Goal: Task Accomplishment & Management: Complete application form

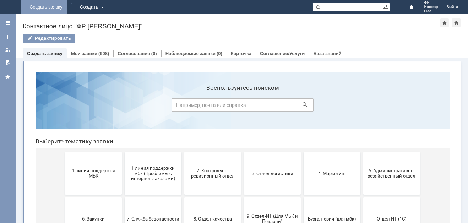
click at [67, 7] on link "+ Создать заявку" at bounding box center [43, 7] width 45 height 14
click at [72, 9] on link "+ Создать заявку" at bounding box center [49, 7] width 45 height 14
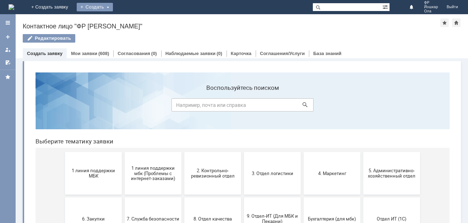
click at [113, 8] on div "Создать" at bounding box center [95, 7] width 36 height 9
click at [132, 23] on link "Заявка" at bounding box center [105, 21] width 54 height 9
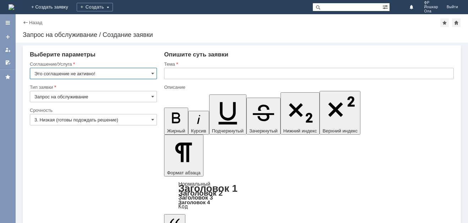
click at [151, 73] on input "Это соглашение не активно!" at bounding box center [93, 73] width 127 height 11
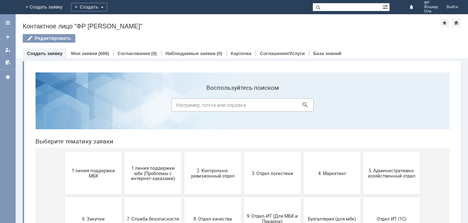
click at [37, 53] on link "Создать заявку" at bounding box center [45, 53] width 36 height 5
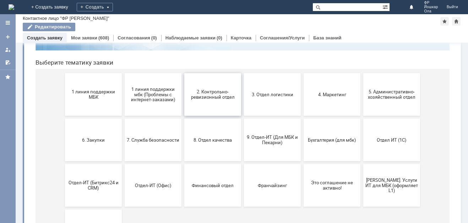
scroll to position [71, 0]
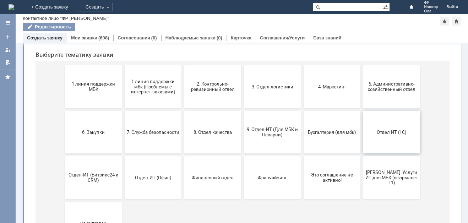
click at [388, 129] on button "Отдел ИТ (1С)" at bounding box center [391, 132] width 57 height 43
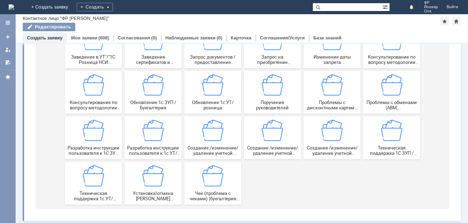
scroll to position [158, 0]
click at [208, 150] on span "Создание /изменение/удаление учетной записи пользователя в 1С Документооборот" at bounding box center [212, 150] width 53 height 11
click at [268, 148] on span "Создание /изменение/удаление учетной записи пользователя в 1С ЗУП / Бухгалтерия" at bounding box center [272, 150] width 53 height 11
click at [336, 149] on span "Создание /изменение/удаление учетной записи пользователя в УТ" at bounding box center [332, 150] width 53 height 11
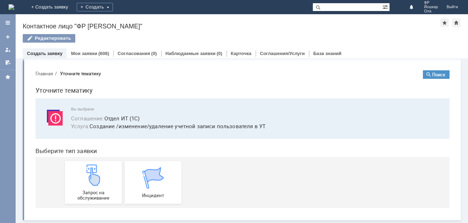
scroll to position [2, 0]
click at [72, 6] on link "+ Создать заявку" at bounding box center [49, 7] width 45 height 14
click at [50, 52] on link "Создать заявку" at bounding box center [45, 53] width 36 height 5
click at [41, 55] on link "Создать заявку" at bounding box center [45, 53] width 36 height 5
click at [113, 6] on div "Создать" at bounding box center [95, 7] width 36 height 9
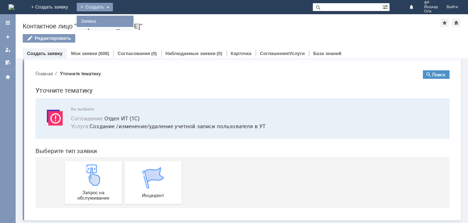
click at [132, 21] on link "Заявка" at bounding box center [105, 21] width 54 height 9
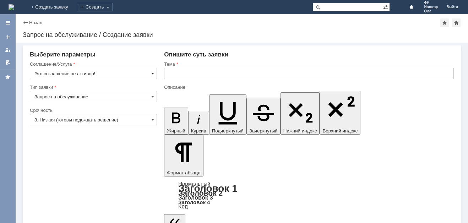
click at [152, 75] on span at bounding box center [152, 74] width 3 height 6
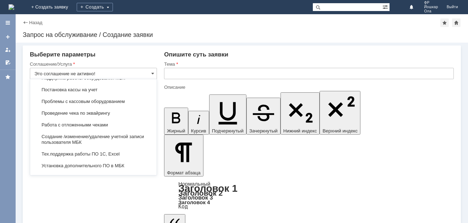
scroll to position [816, 0]
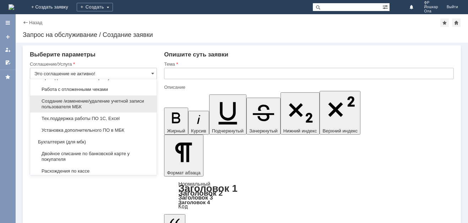
click at [108, 110] on span "Создание /изменение/удаление учетной записи пользователя МБК" at bounding box center [93, 103] width 118 height 11
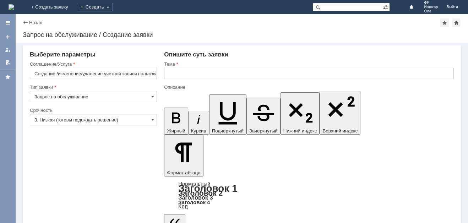
type input "Создание /изменение/удаление учетной записи пользователя МБК"
click at [153, 120] on span at bounding box center [152, 120] width 3 height 6
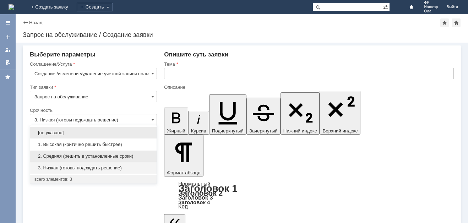
click at [71, 154] on span "2. Средняя (решить в установленные сроки)" at bounding box center [93, 156] width 118 height 6
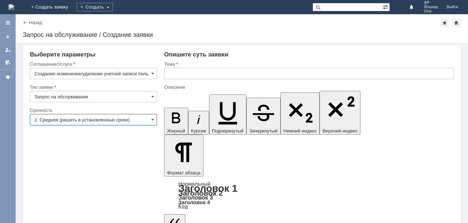
type input "2. Средняя (решить в установленные сроки)"
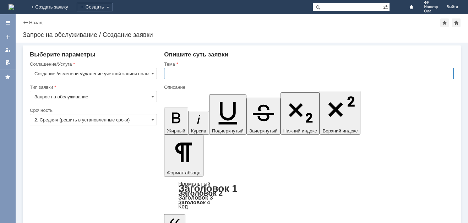
click at [178, 73] on input "text" at bounding box center [309, 73] width 290 height 11
click at [240, 74] on input "Вход в 1С для нового кассира" at bounding box center [309, 73] width 290 height 11
type input "Вход в 1С для нового продавца"
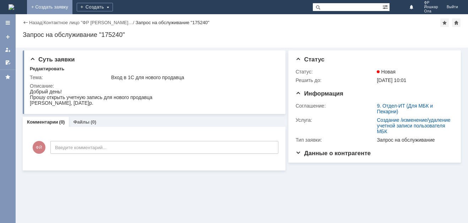
click at [72, 6] on link "+ Создать заявку" at bounding box center [49, 7] width 45 height 14
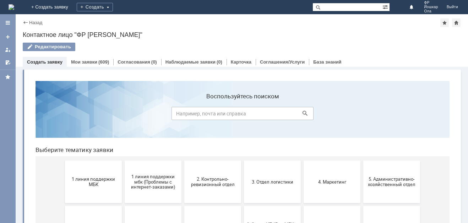
click at [50, 62] on link "Создать заявку" at bounding box center [45, 61] width 36 height 5
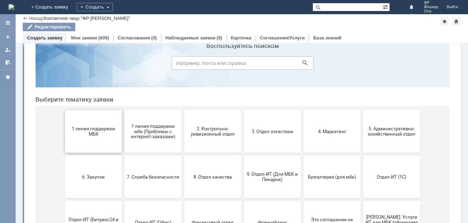
scroll to position [36, 0]
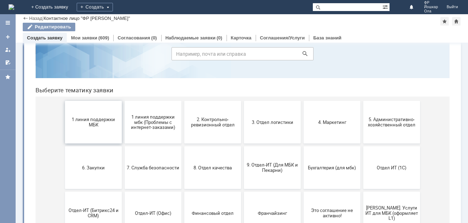
click at [92, 120] on span "1 линия поддержки МБК" at bounding box center [93, 122] width 53 height 11
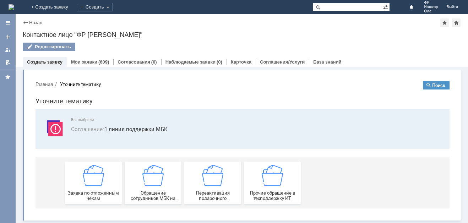
scroll to position [1, 0]
click at [262, 196] on span "Прочие обращение в техподдержку ИТ" at bounding box center [272, 195] width 53 height 11
click at [79, 63] on link "Мои заявки" at bounding box center [84, 61] width 26 height 5
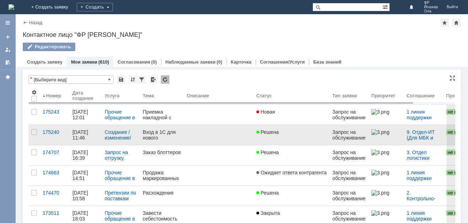
click at [89, 133] on div "13.10.2025 11:46" at bounding box center [80, 134] width 17 height 11
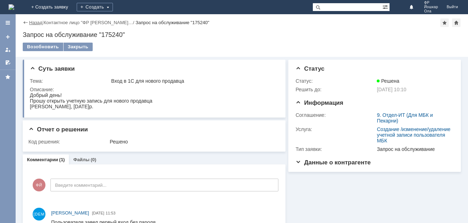
click at [34, 22] on link "Назад" at bounding box center [35, 22] width 13 height 5
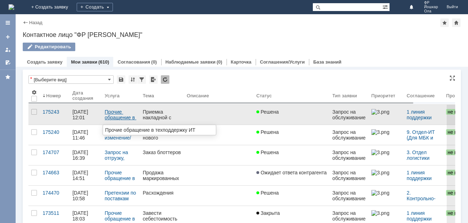
click at [110, 115] on link "Прочие обращение в техподдержку ИТ" at bounding box center [121, 120] width 33 height 23
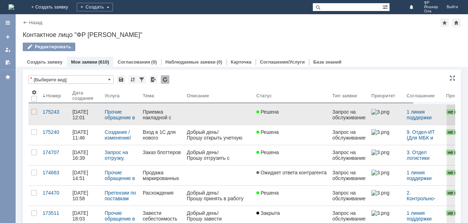
click at [81, 120] on div "13.10.2025 12:01" at bounding box center [80, 114] width 17 height 11
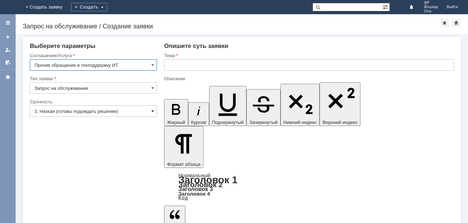
click at [153, 111] on span at bounding box center [152, 111] width 3 height 6
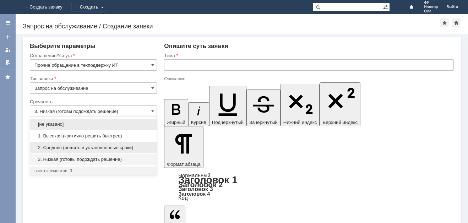
click at [65, 146] on span "2. Средняя (решить в установленные сроки)" at bounding box center [93, 148] width 118 height 6
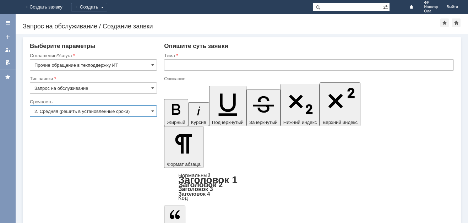
type input "2. Средняя (решить в установленные сроки)"
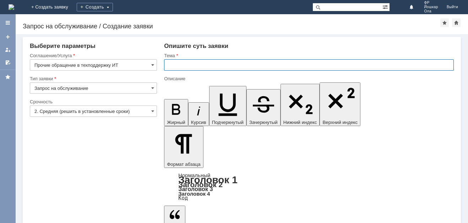
click at [176, 67] on input "text" at bounding box center [309, 64] width 290 height 11
type input "Приемка накладной с БАДами"
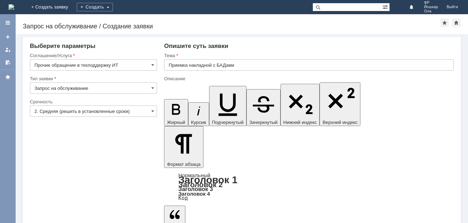
drag, startPoint x: 261, startPoint y: 1907, endPoint x: 271, endPoint y: 1930, distance: 25.1
